Goal: Task Accomplishment & Management: Manage account settings

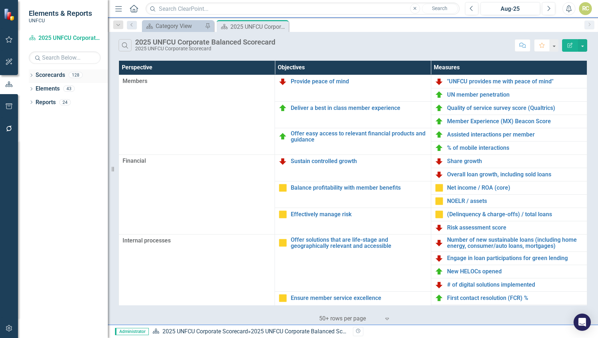
click at [33, 75] on icon "Dropdown" at bounding box center [31, 76] width 5 height 4
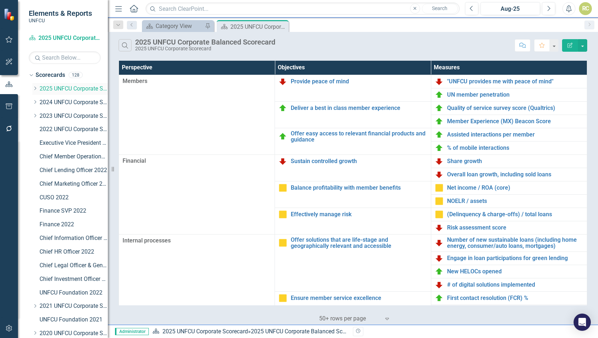
click at [34, 87] on icon "Dropdown" at bounding box center [34, 88] width 5 height 4
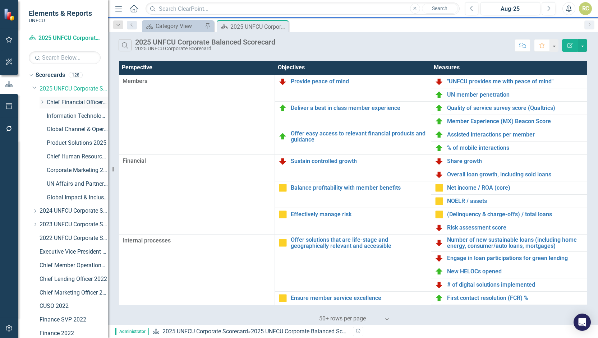
click at [74, 102] on link "Chief Financial Officer 2025" at bounding box center [77, 102] width 61 height 8
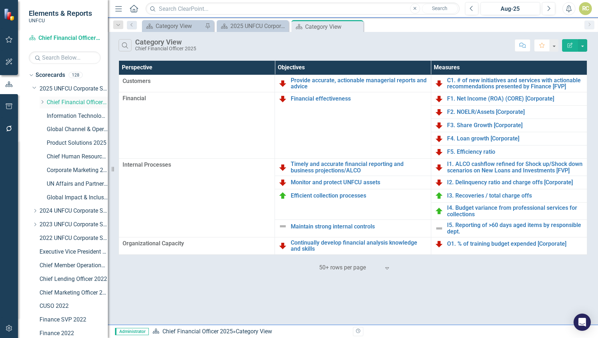
click at [44, 103] on icon "Dropdown" at bounding box center [42, 102] width 5 height 4
click at [581, 8] on div "RC" at bounding box center [585, 8] width 13 height 13
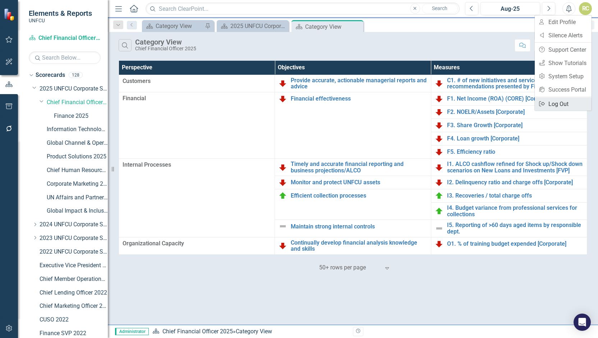
click at [560, 100] on link "Logout Log Out" at bounding box center [563, 103] width 57 height 13
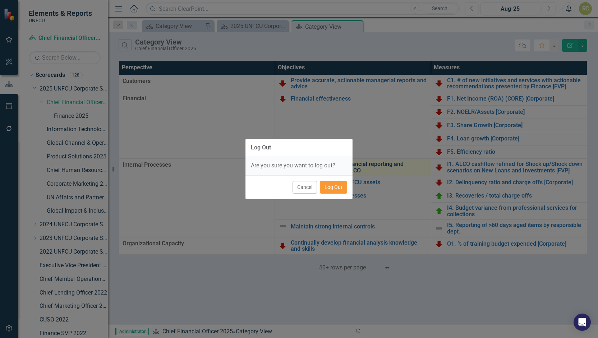
drag, startPoint x: 329, startPoint y: 188, endPoint x: 329, endPoint y: 171, distance: 16.9
click at [329, 189] on button "Log Out" at bounding box center [333, 187] width 27 height 13
